Goal: Transaction & Acquisition: Purchase product/service

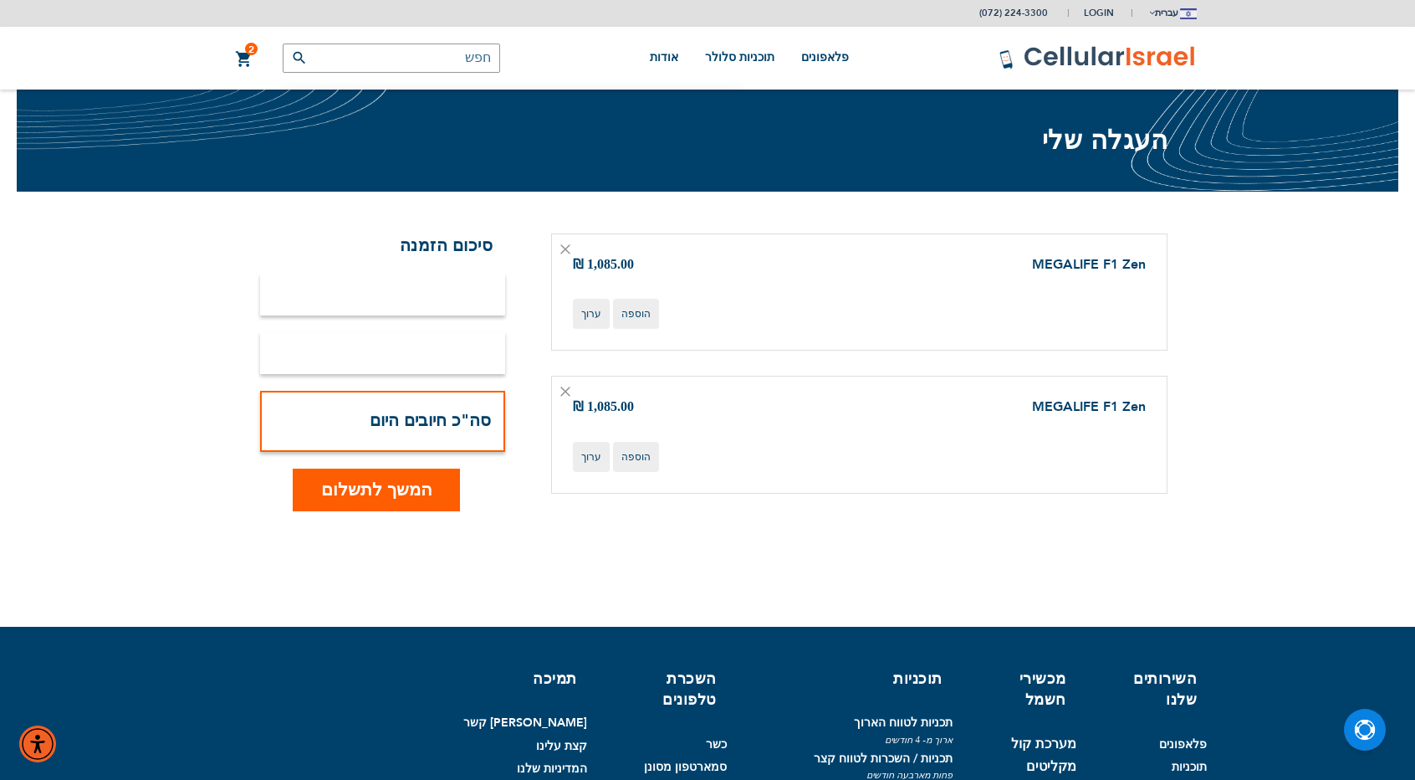
click at [561, 387] on icon at bounding box center [565, 391] width 8 height 8
click at [570, 247] on icon at bounding box center [565, 249] width 10 height 10
